Goal: Task Accomplishment & Management: Manage account settings

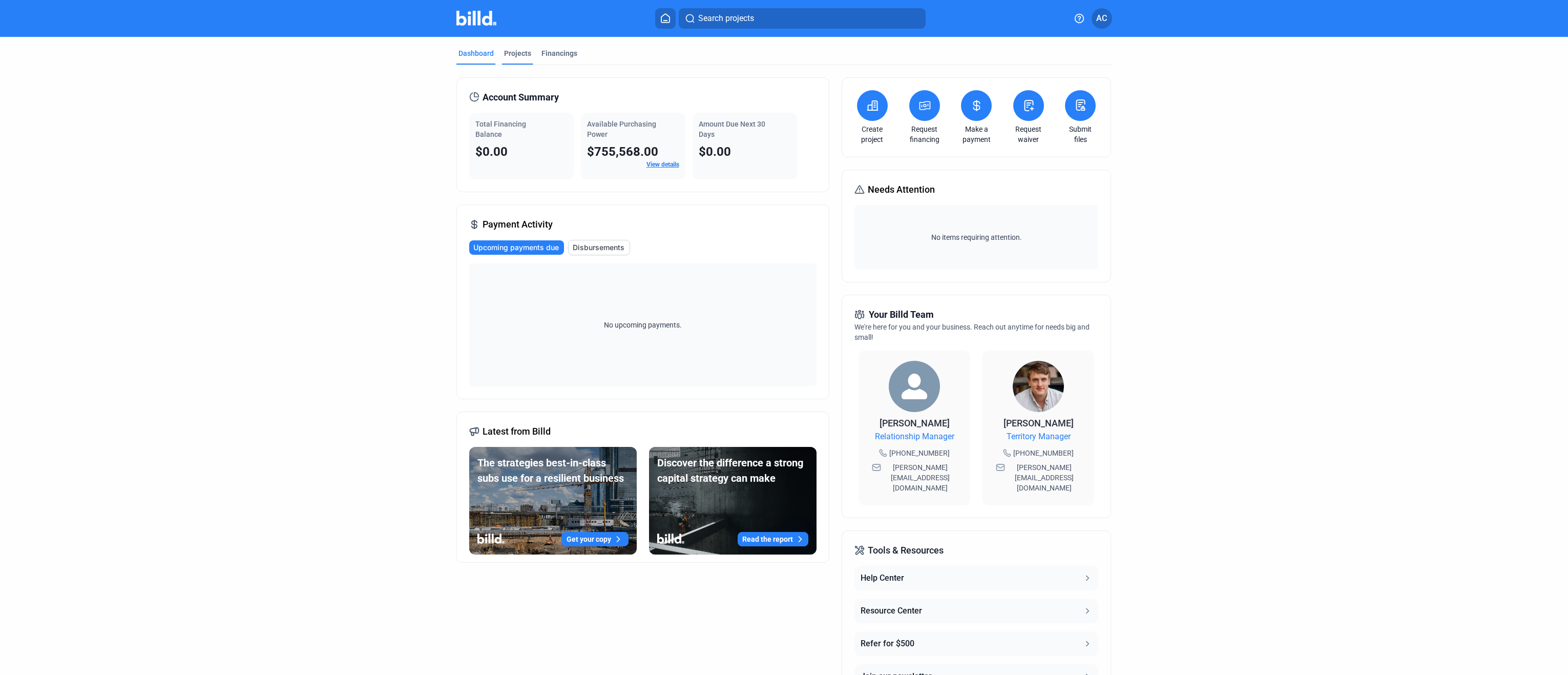
click at [505, 52] on div "Projects" at bounding box center [518, 53] width 27 height 10
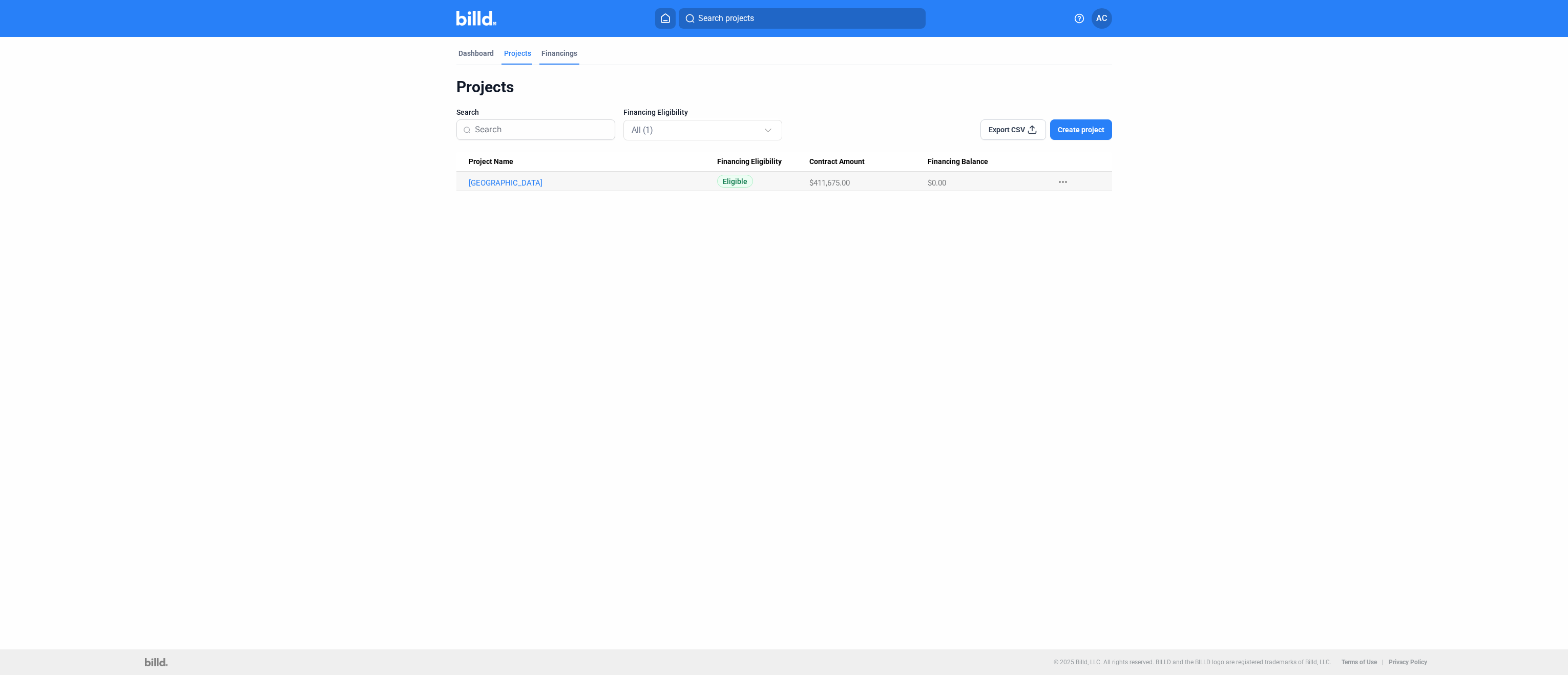
click at [557, 53] on div "Financings" at bounding box center [559, 53] width 36 height 10
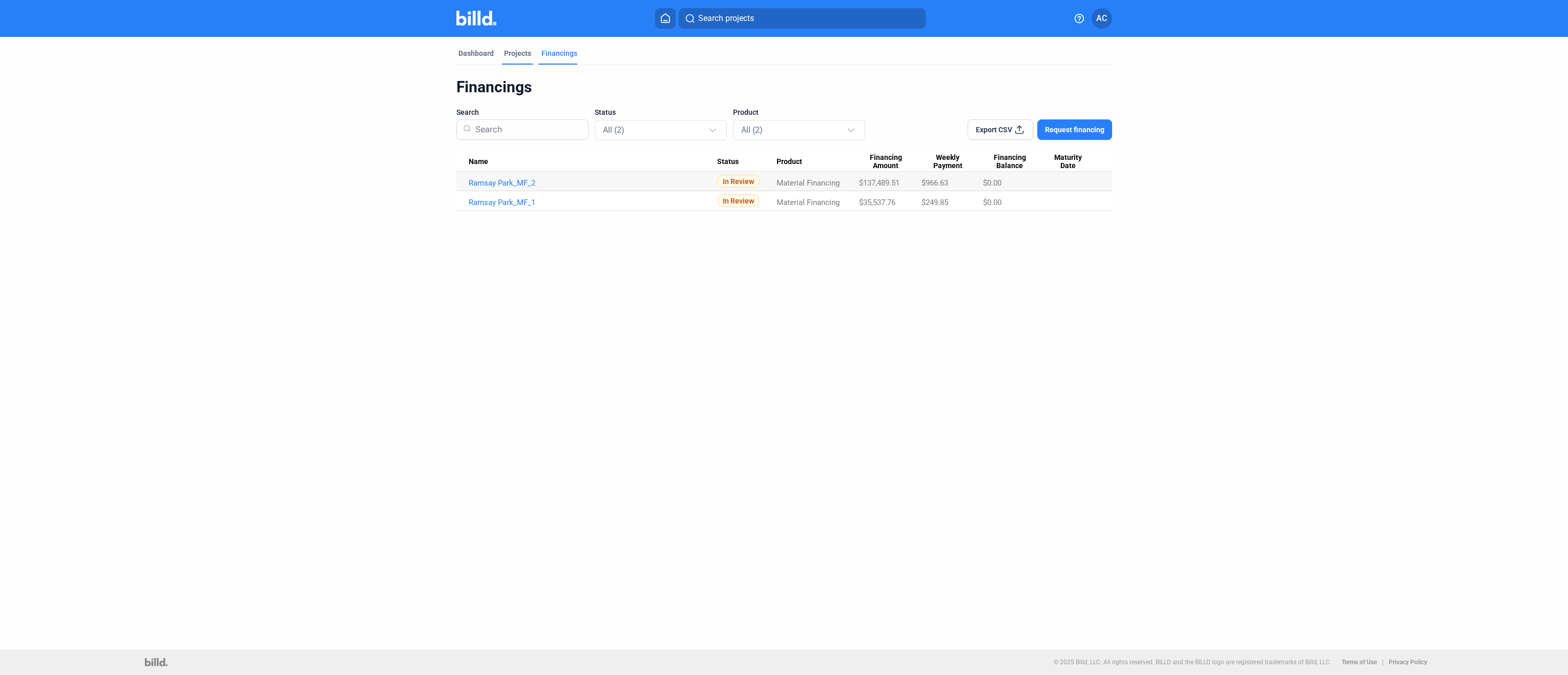
click at [518, 52] on div "Projects" at bounding box center [518, 53] width 27 height 10
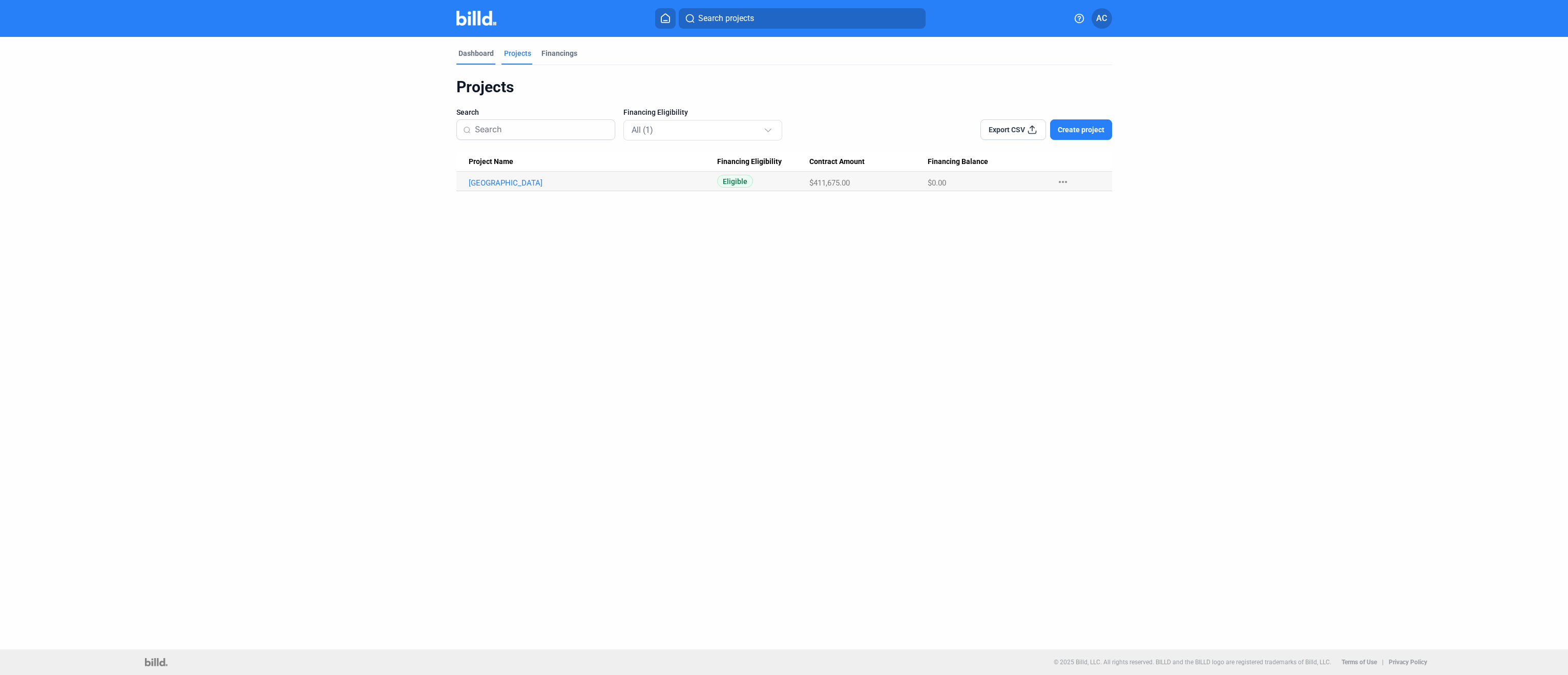
click at [482, 48] on div "Dashboard" at bounding box center [476, 53] width 36 height 10
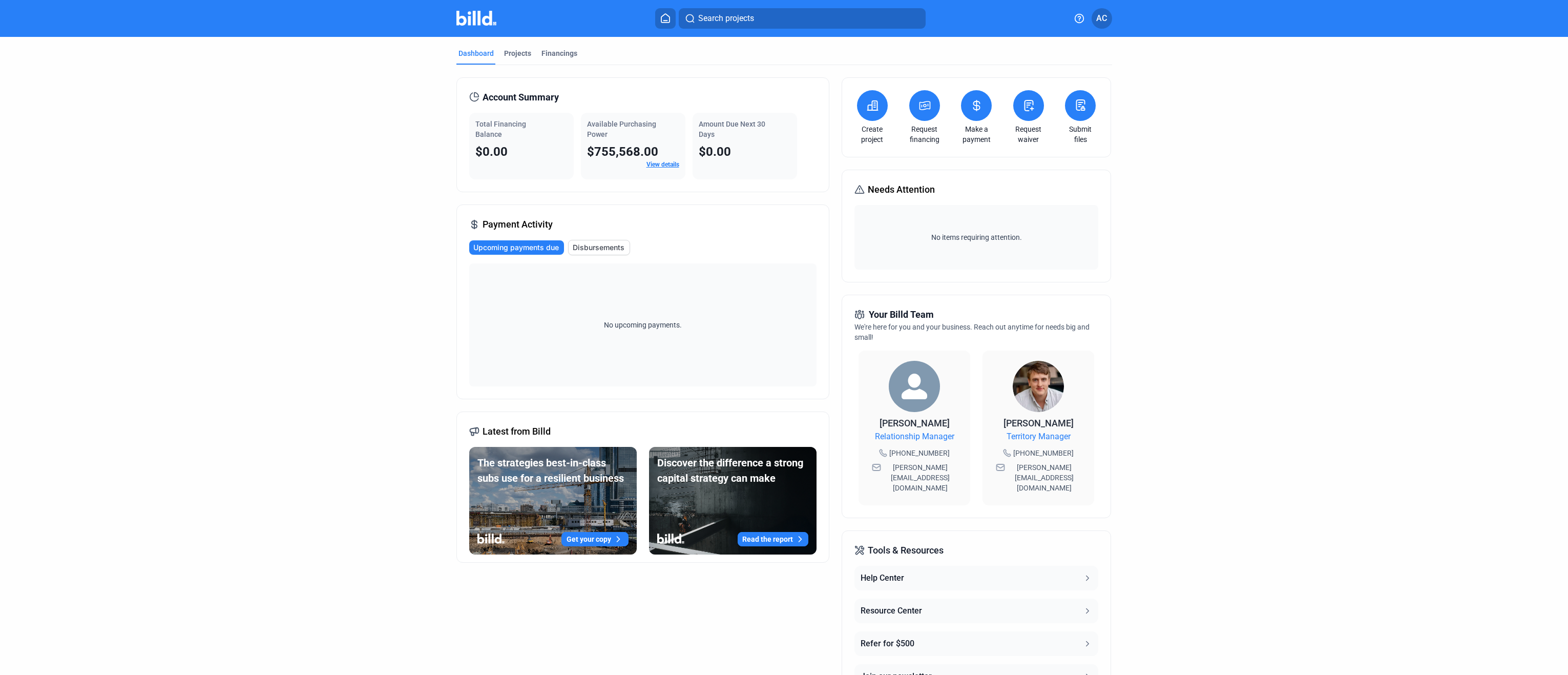
click at [1101, 17] on span "AC" at bounding box center [1102, 17] width 11 height 12
click at [1050, 79] on button "Company Settings" at bounding box center [1047, 89] width 112 height 21
